Goal: Task Accomplishment & Management: Complete application form

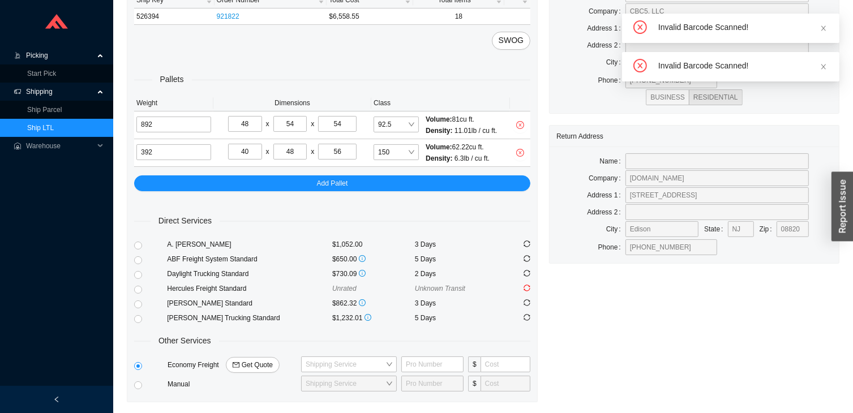
click at [31, 85] on span "Shipping" at bounding box center [60, 92] width 68 height 18
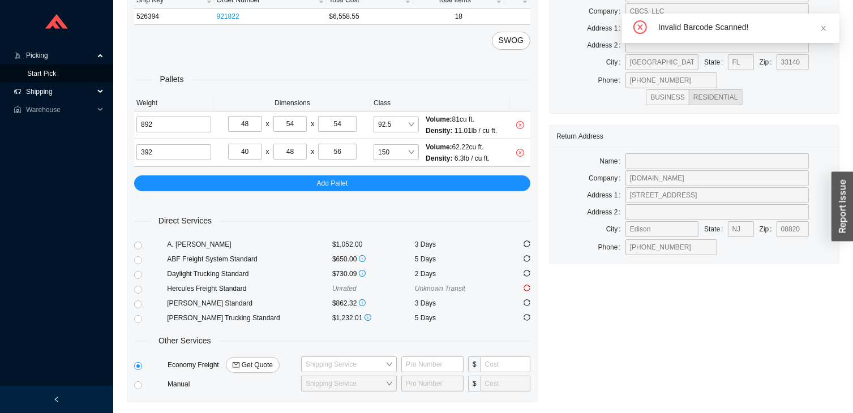
click at [27, 78] on link "Start Pick" at bounding box center [41, 74] width 29 height 8
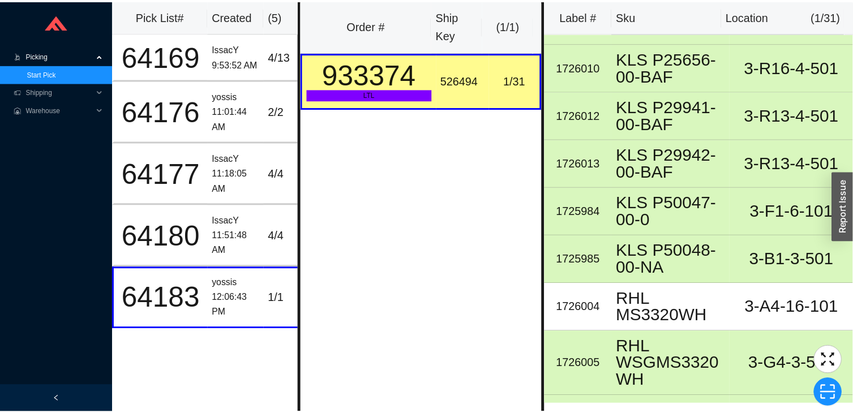
scroll to position [1218, 0]
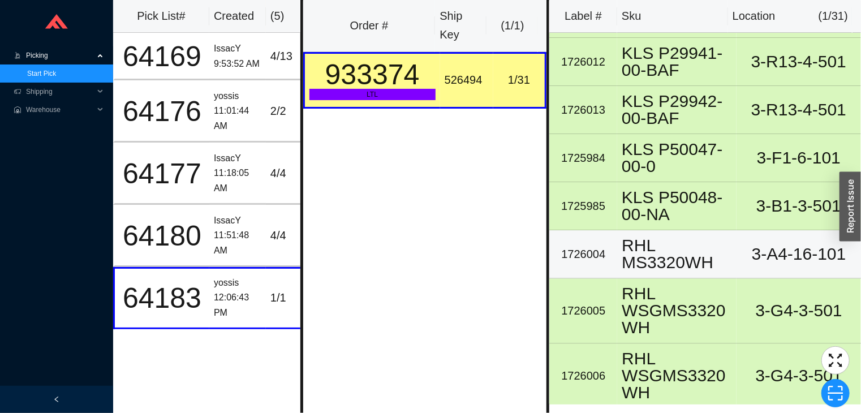
click at [620, 254] on td "RHL MS3320WH" at bounding box center [677, 254] width 119 height 48
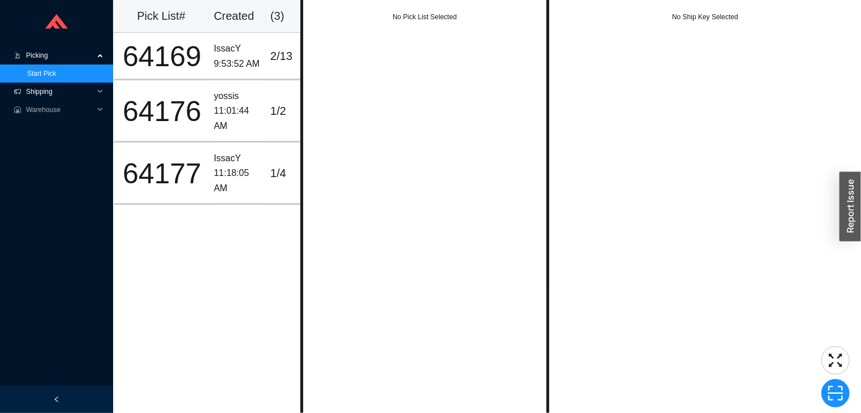
click at [74, 96] on span "Shipping" at bounding box center [60, 92] width 68 height 18
click at [54, 130] on link "Ship LTL" at bounding box center [40, 128] width 27 height 8
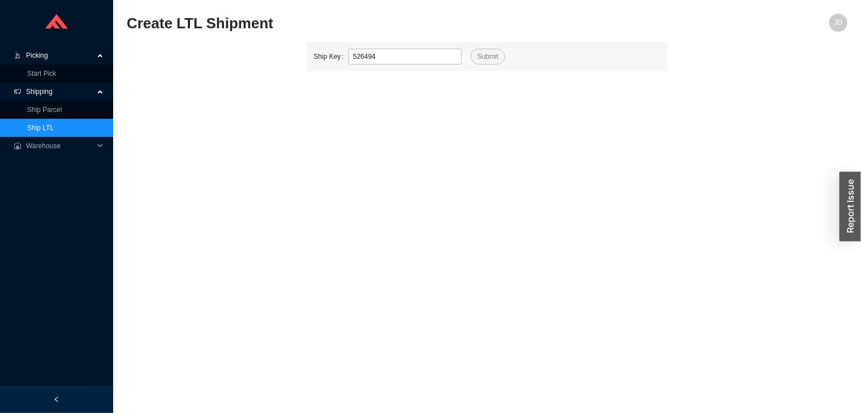
type input "526494"
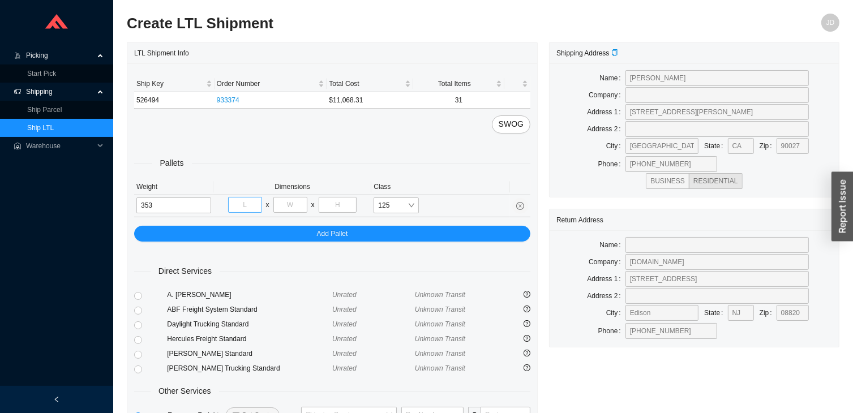
type input "353"
click at [253, 203] on input "tel" at bounding box center [245, 205] width 34 height 16
type input "40"
click at [291, 200] on input "tel" at bounding box center [290, 205] width 34 height 16
type input "48"
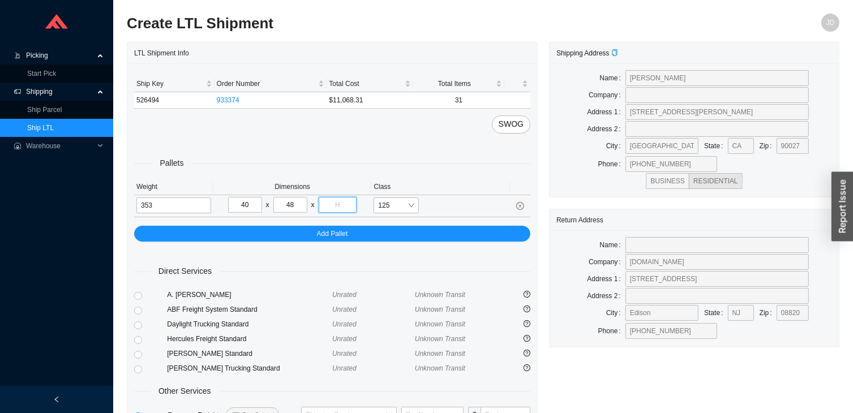
click at [345, 205] on input "tel" at bounding box center [338, 205] width 38 height 16
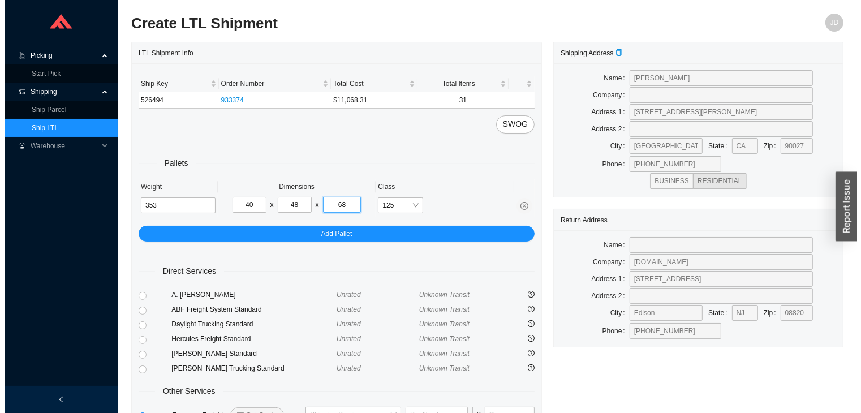
scroll to position [84, 0]
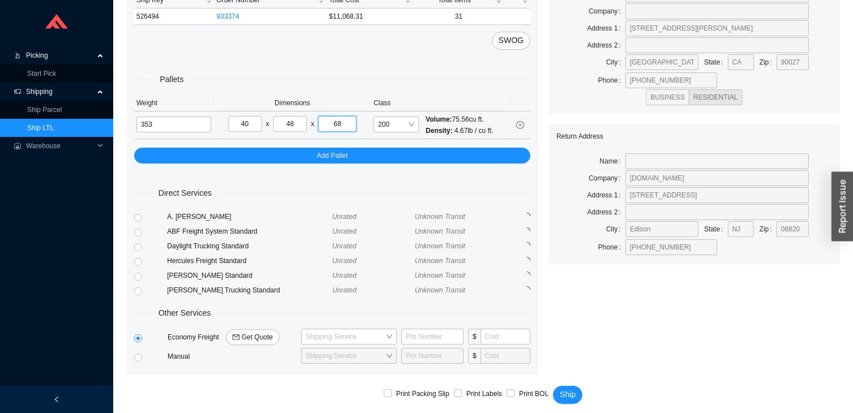
type input "68"
click at [249, 335] on span "Get Quote" at bounding box center [257, 337] width 31 height 11
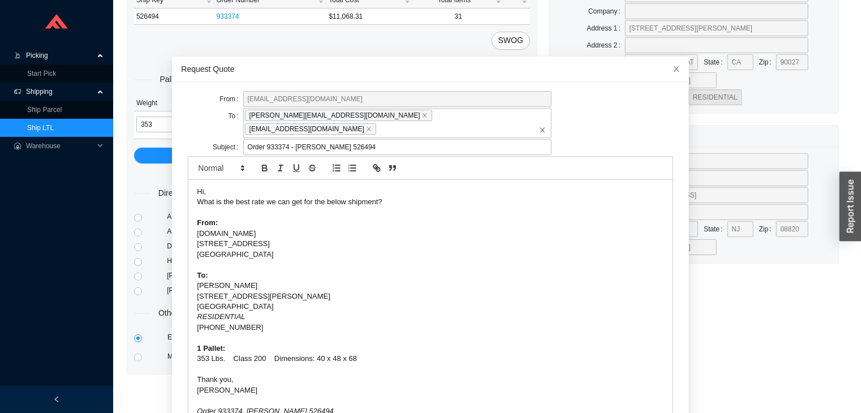
scroll to position [44, 0]
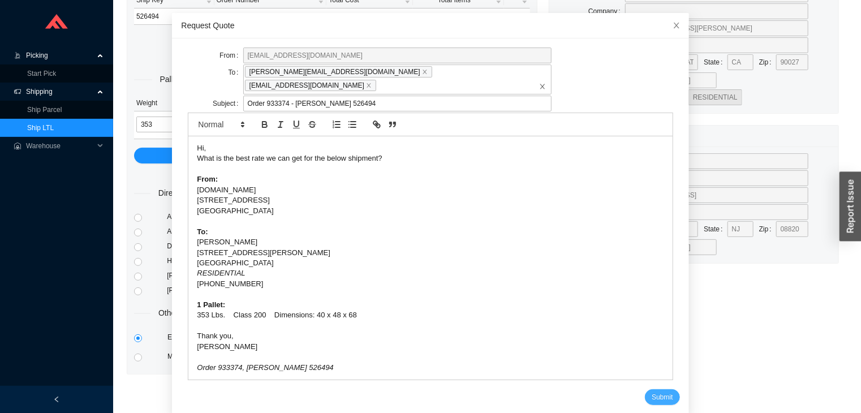
click at [645, 389] on button "Submit" at bounding box center [662, 397] width 35 height 16
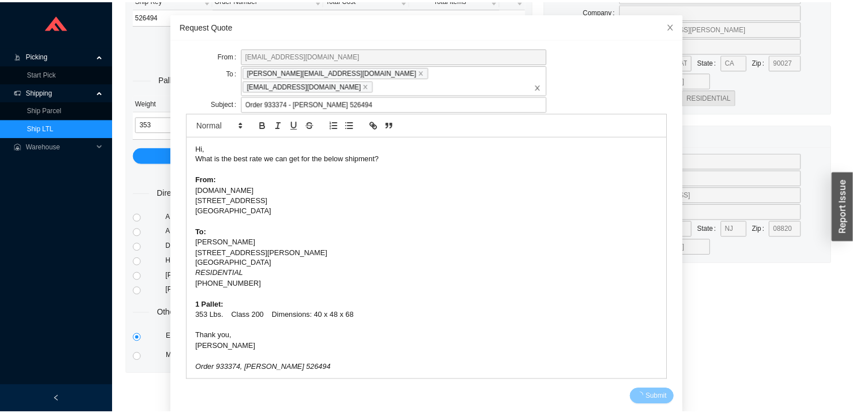
scroll to position [0, 0]
